Goal: Task Accomplishment & Management: Use online tool/utility

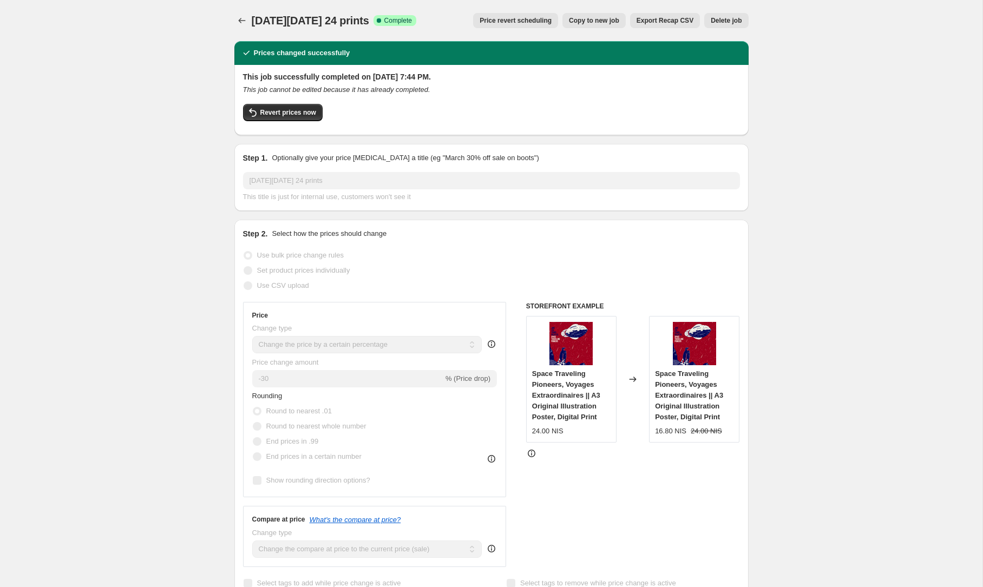
select select "percentage"
select select "tag"
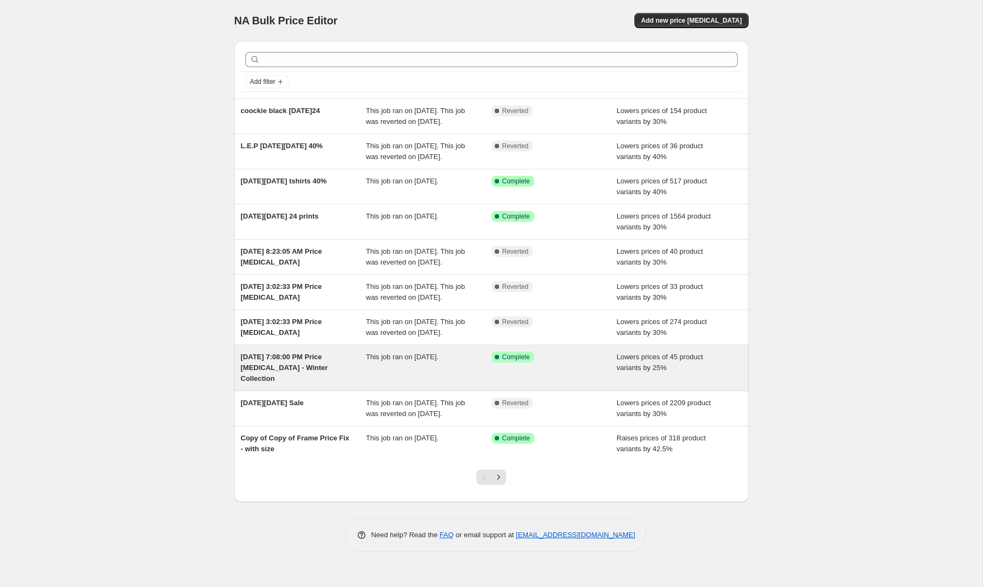
click at [696, 372] on span "Lowers prices of 45 product variants by 25%" at bounding box center [659, 362] width 87 height 19
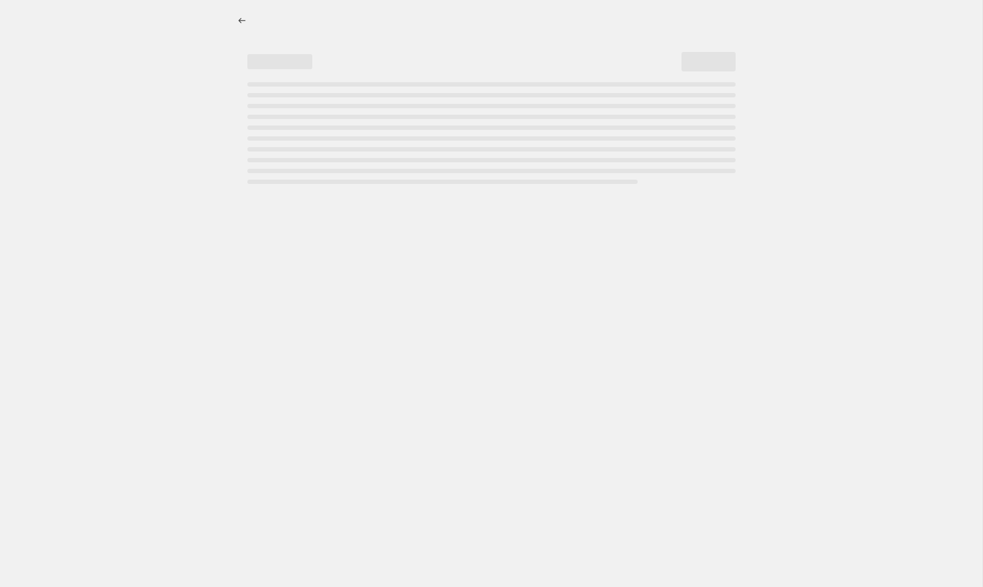
select select "percentage"
select select "collection"
select select "not_equal"
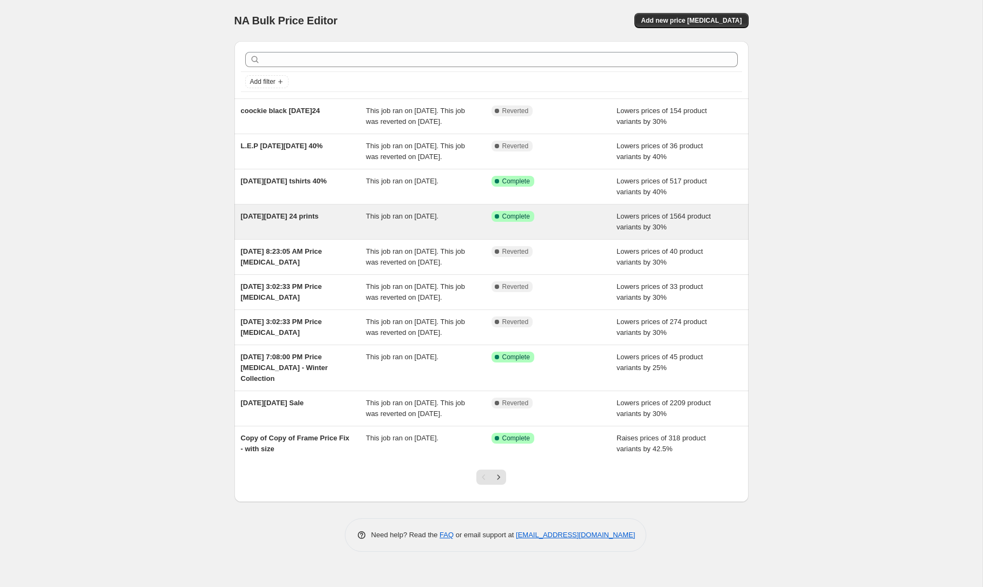
click at [314, 220] on span "[DATE][DATE] 24 prints" at bounding box center [280, 216] width 78 height 8
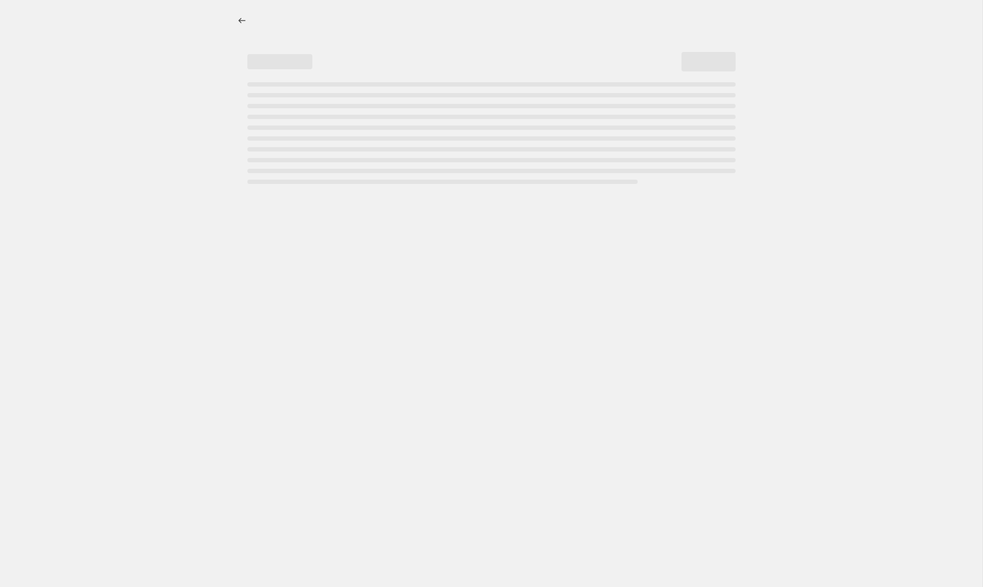
select select "percentage"
select select "tag"
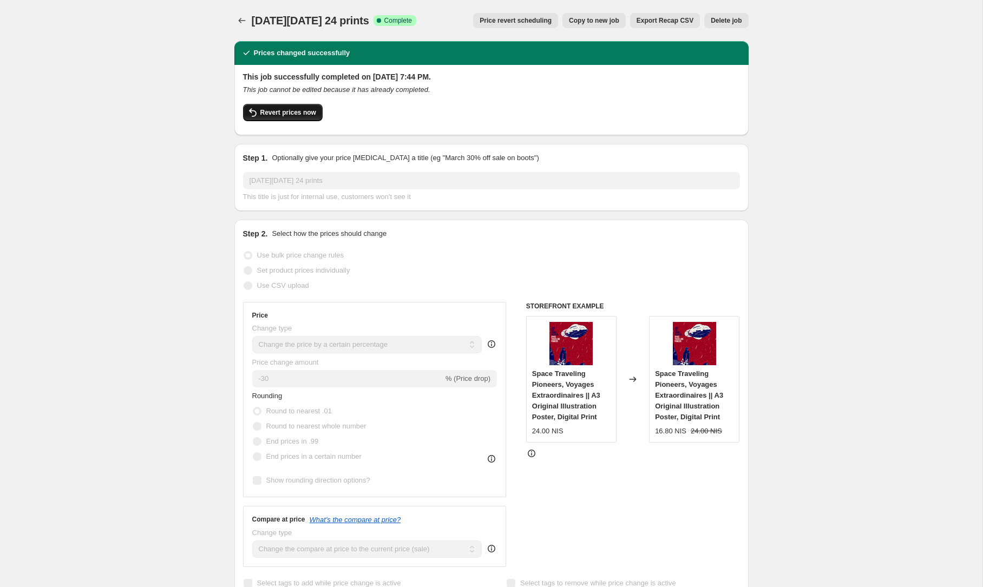
click at [285, 115] on span "Revert prices now" at bounding box center [288, 112] width 56 height 9
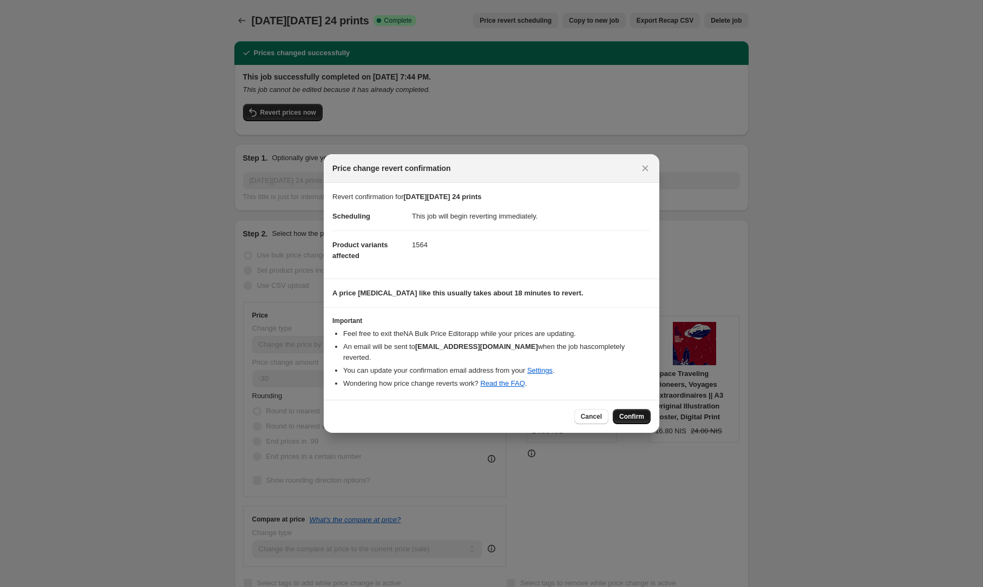
click at [637, 414] on span "Confirm" at bounding box center [631, 416] width 25 height 9
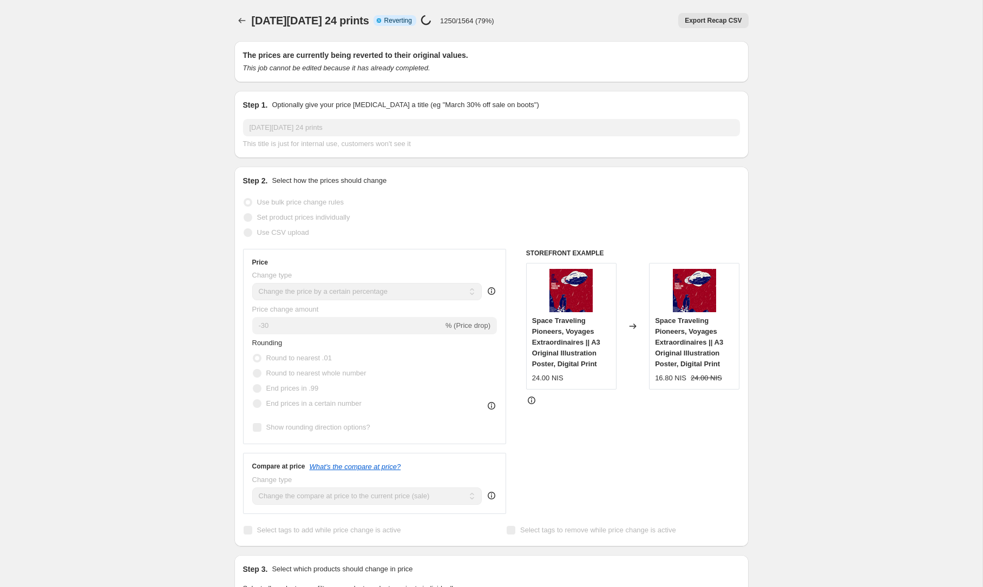
drag, startPoint x: 108, startPoint y: 81, endPoint x: 200, endPoint y: 38, distance: 101.7
click at [238, 17] on icon "Price change jobs" at bounding box center [242, 20] width 11 height 11
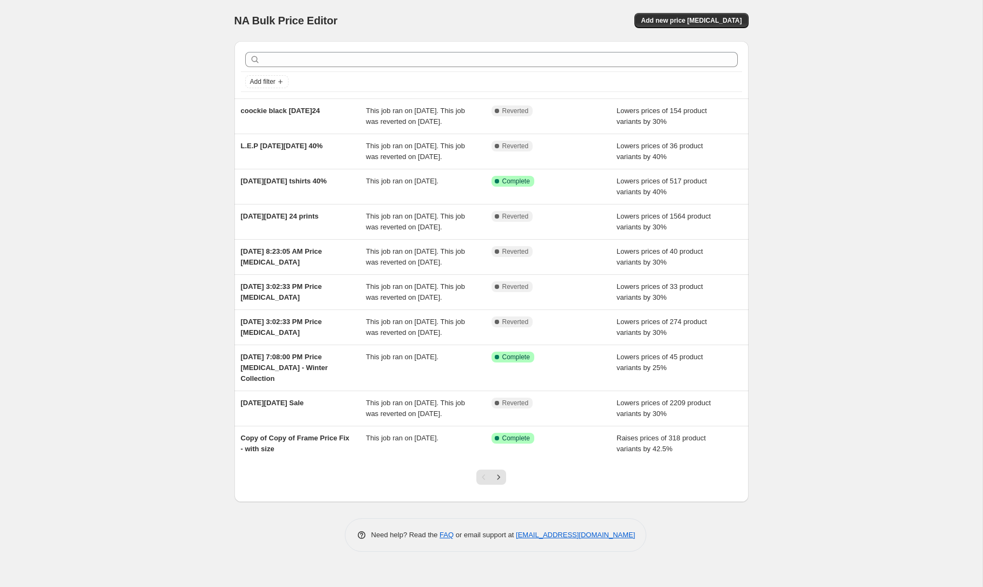
click at [136, 262] on div "NA Bulk Price Editor. This page is ready NA Bulk Price Editor Add new price cha…" at bounding box center [491, 293] width 982 height 587
